Goal: Find contact information: Find contact information

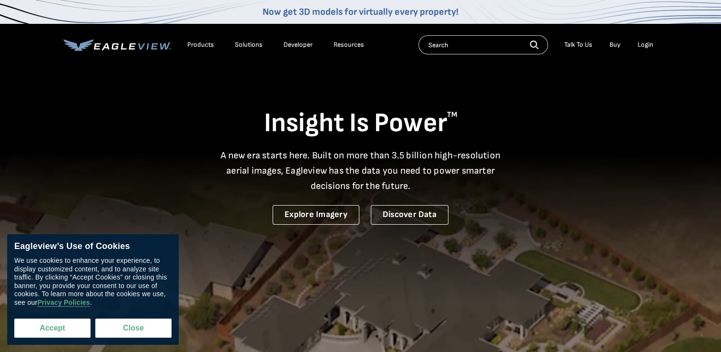
click at [74, 333] on button "Accept" at bounding box center [52, 327] width 76 height 19
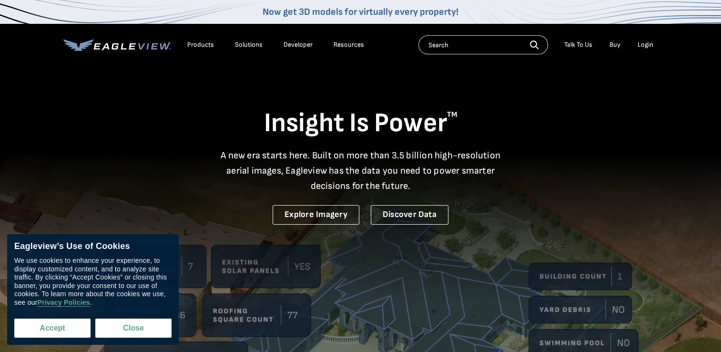
checkbox input "true"
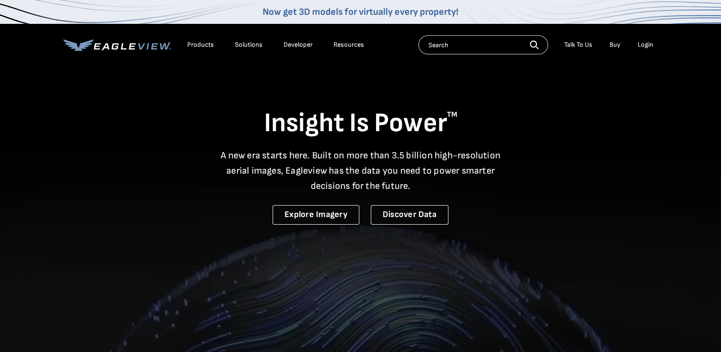
click at [583, 47] on div "Talk To Us" at bounding box center [578, 45] width 28 height 9
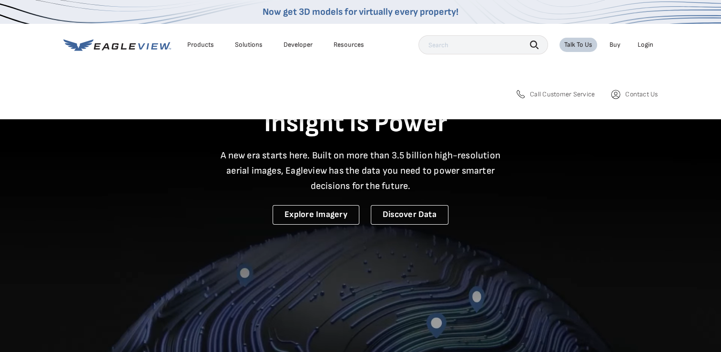
click at [564, 92] on span "Call Customer Service" at bounding box center [562, 94] width 65 height 9
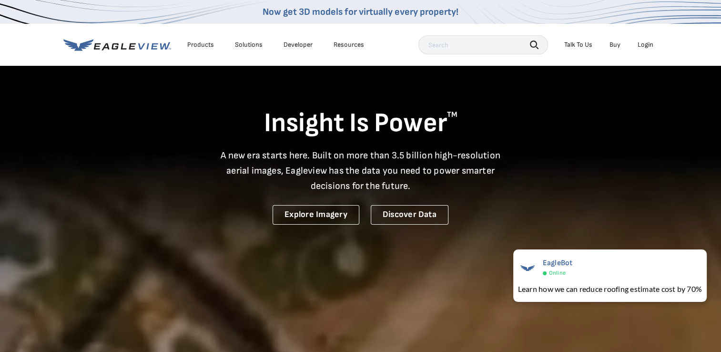
click at [580, 44] on div "Talk To Us" at bounding box center [578, 45] width 28 height 9
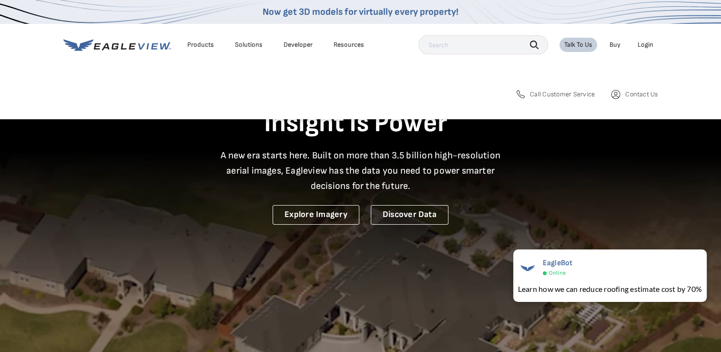
click at [645, 96] on span "Contact Us" at bounding box center [641, 94] width 32 height 9
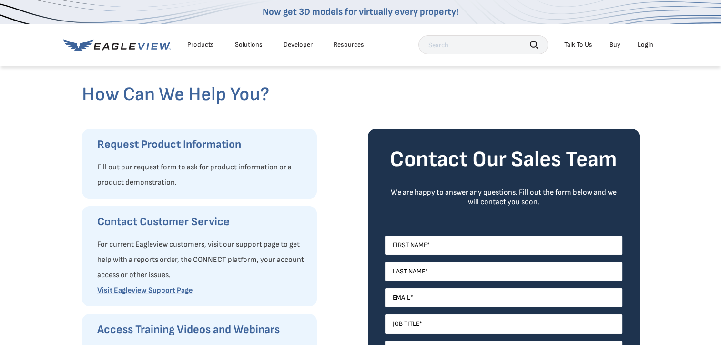
scroll to position [48, 0]
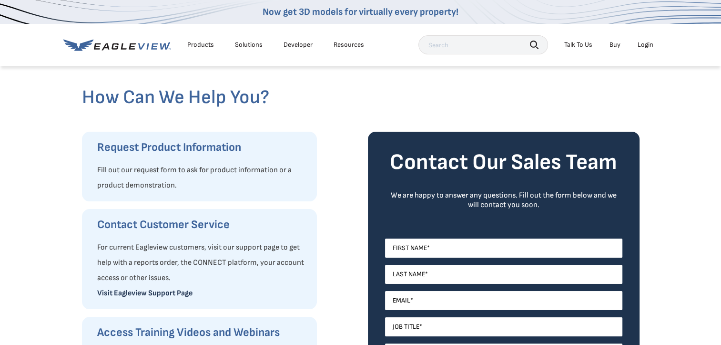
click at [163, 291] on link "Visit Eagleview Support Page" at bounding box center [144, 292] width 95 height 9
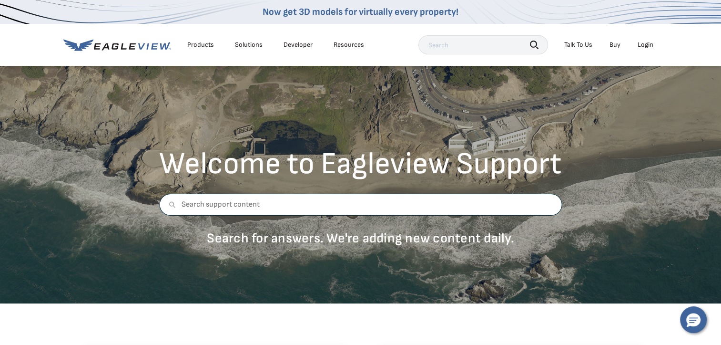
click at [330, 201] on input "text" at bounding box center [360, 205] width 403 height 22
